Goal: Task Accomplishment & Management: Use online tool/utility

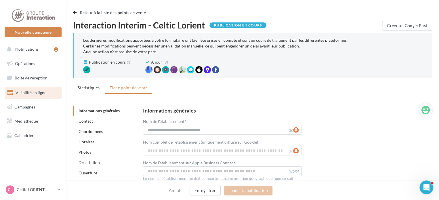
click at [275, 104] on div "**********" at bounding box center [283, 198] width 298 height 191
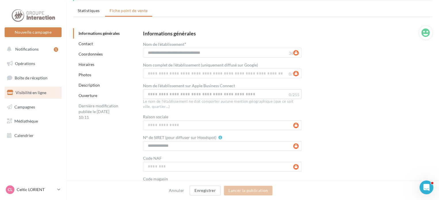
scroll to position [86, 0]
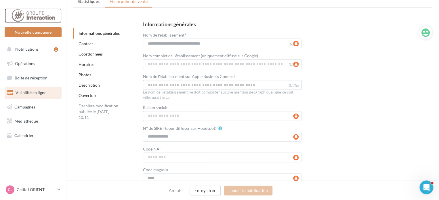
click at [30, 16] on div at bounding box center [33, 15] width 46 height 14
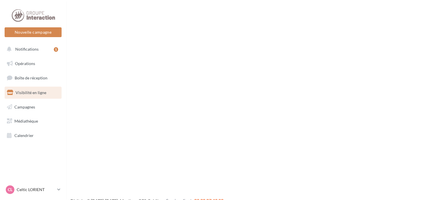
scroll to position [9, 0]
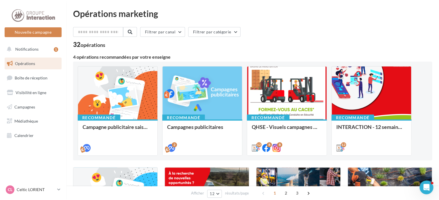
click at [30, 62] on span "Opérations" at bounding box center [25, 63] width 20 height 5
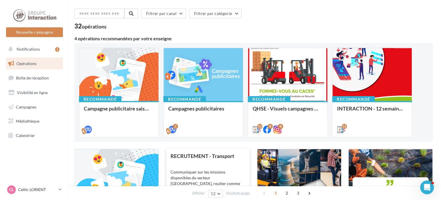
scroll to position [86, 0]
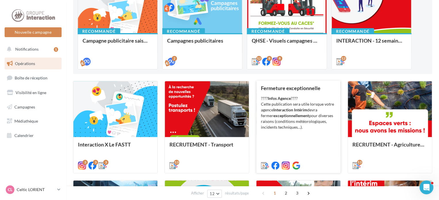
click at [290, 106] on div "???? Infos Agence ???? Cette publication sera utile lorsque votre agence Intera…" at bounding box center [298, 112] width 75 height 34
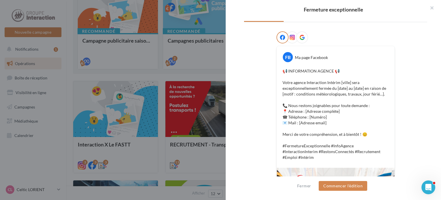
scroll to position [115, 0]
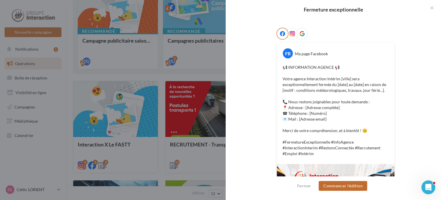
click at [348, 185] on button "Commencer l'édition" at bounding box center [343, 186] width 49 height 10
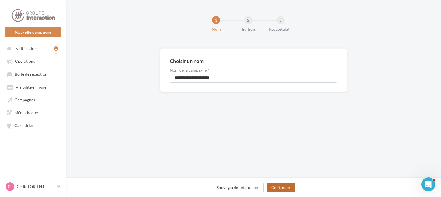
click at [282, 186] on button "Continuer" at bounding box center [281, 188] width 28 height 10
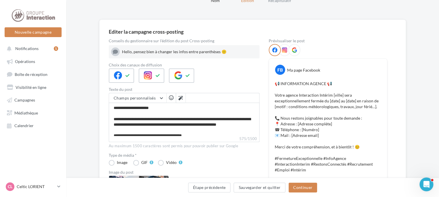
scroll to position [55, 0]
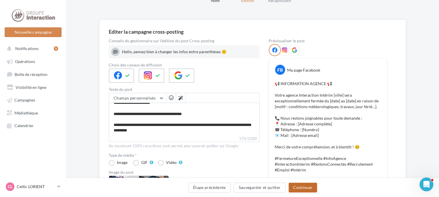
click at [302, 186] on button "Continuer" at bounding box center [302, 188] width 28 height 10
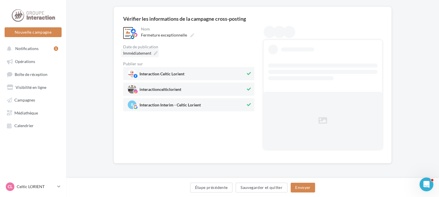
click at [141, 54] on div "**********" at bounding box center [253, 85] width 278 height 157
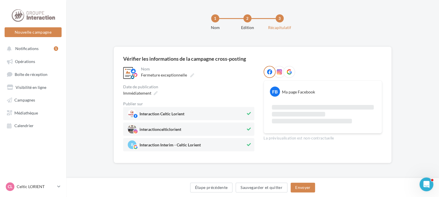
scroll to position [42, 0]
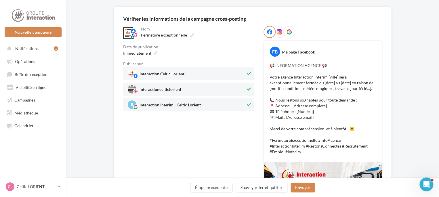
click at [154, 92] on span "interactioncelticlorient" at bounding box center [160, 90] width 42 height 6
click at [155, 53] on icon at bounding box center [155, 53] width 4 height 4
